Goal: Navigation & Orientation: Find specific page/section

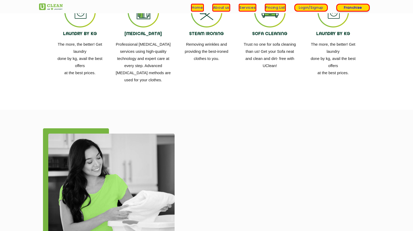
scroll to position [678, 0]
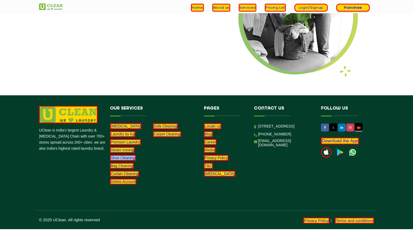
click at [136, 94] on section at bounding box center [206, 18] width 413 height 153
